Goal: Information Seeking & Learning: Learn about a topic

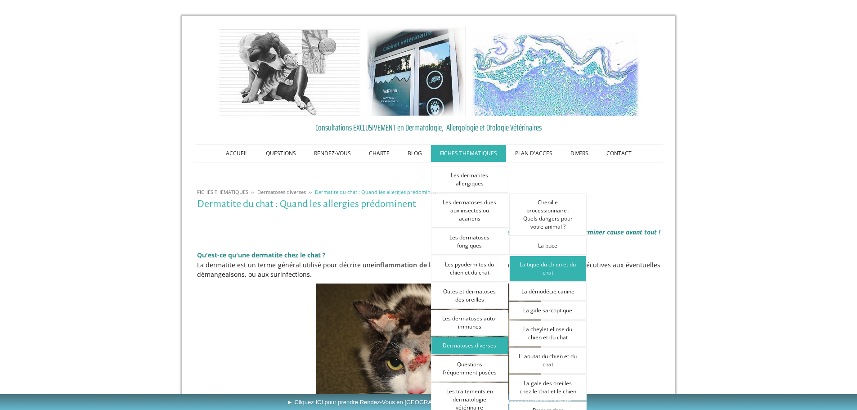
scroll to position [45, 0]
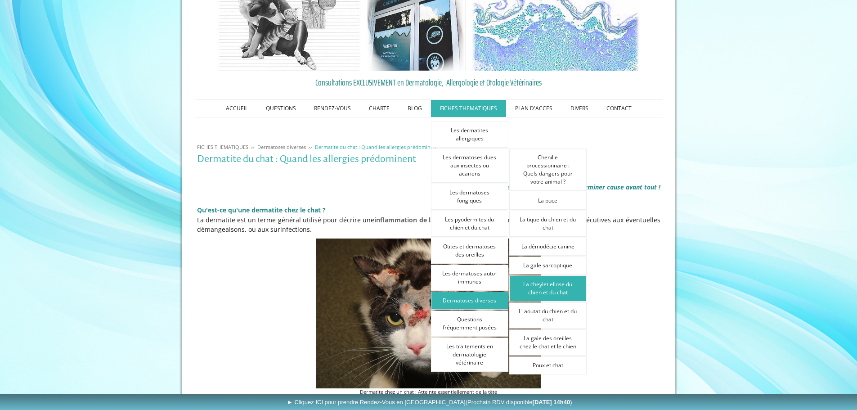
click at [561, 287] on link "La cheyletiellose du chien et du chat" at bounding box center [547, 288] width 77 height 26
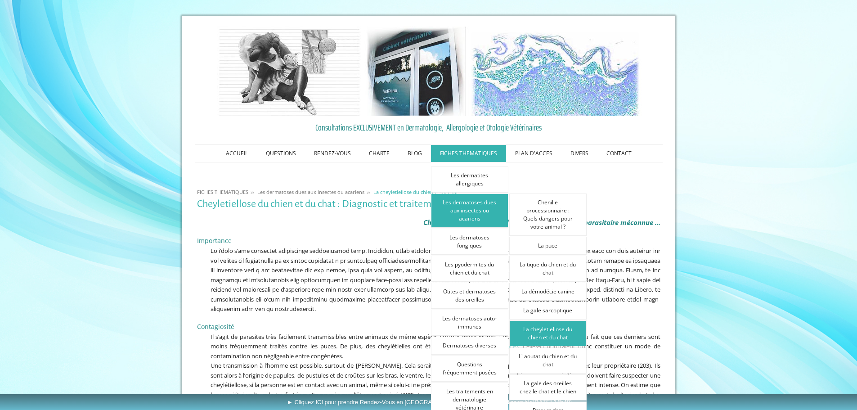
scroll to position [90, 0]
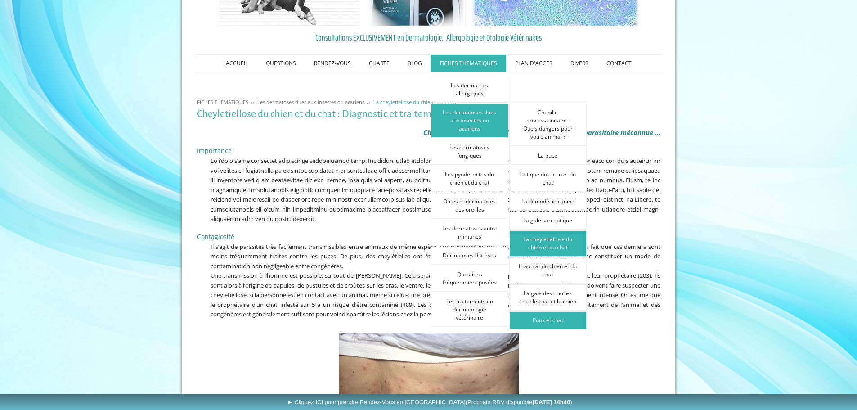
click at [558, 318] on link "Poux et chat" at bounding box center [547, 320] width 77 height 18
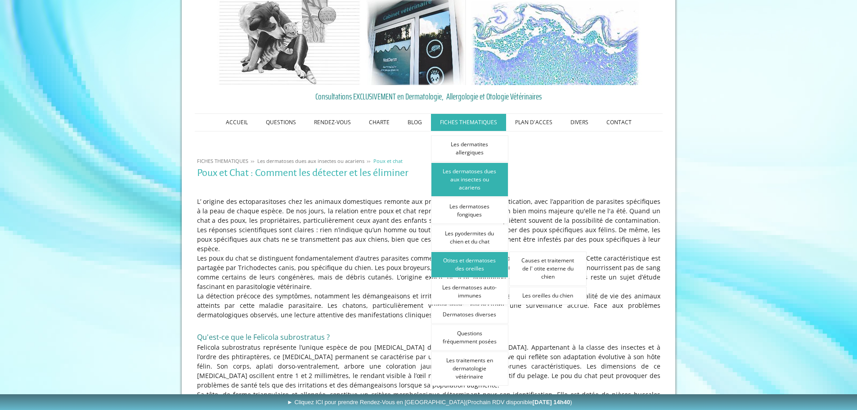
scroll to position [45, 0]
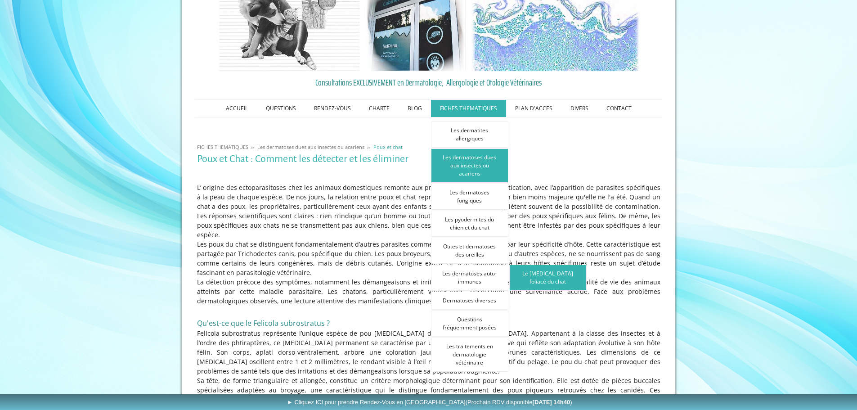
click at [531, 285] on link "Le [MEDICAL_DATA] foliacé du chat" at bounding box center [547, 277] width 77 height 26
